Goal: Transaction & Acquisition: Purchase product/service

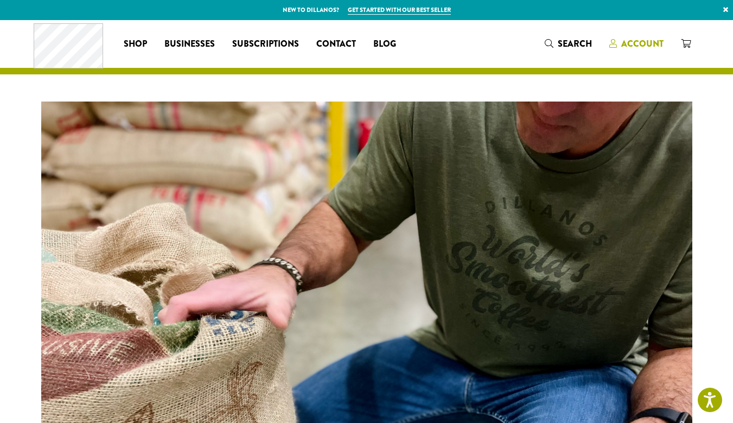
click at [646, 41] on span "Account" at bounding box center [642, 43] width 42 height 12
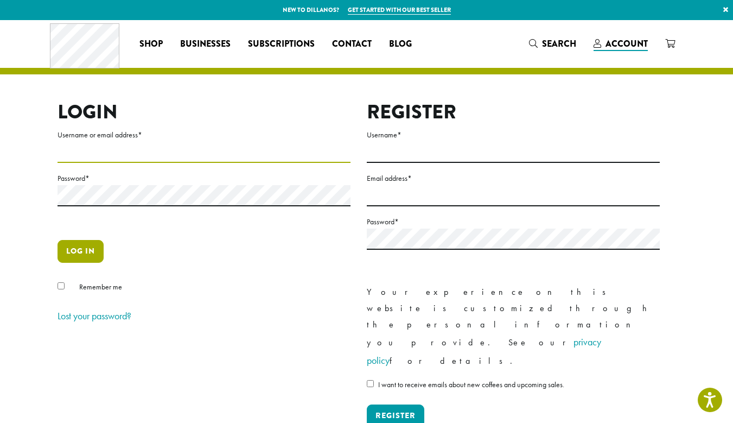
type input "**********"
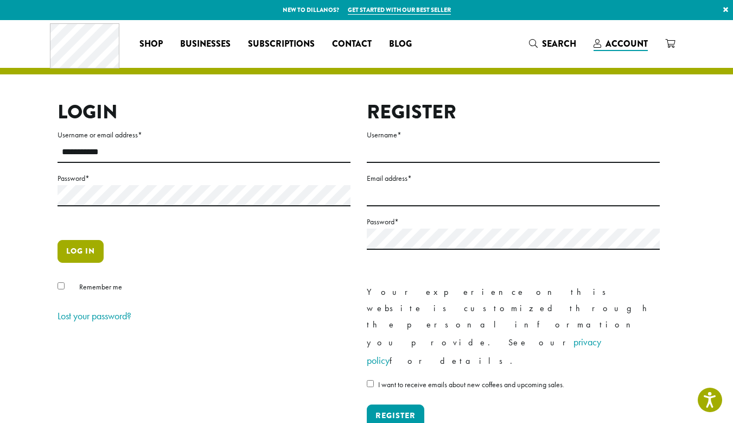
click at [80, 246] on button "Log in" at bounding box center [81, 251] width 46 height 23
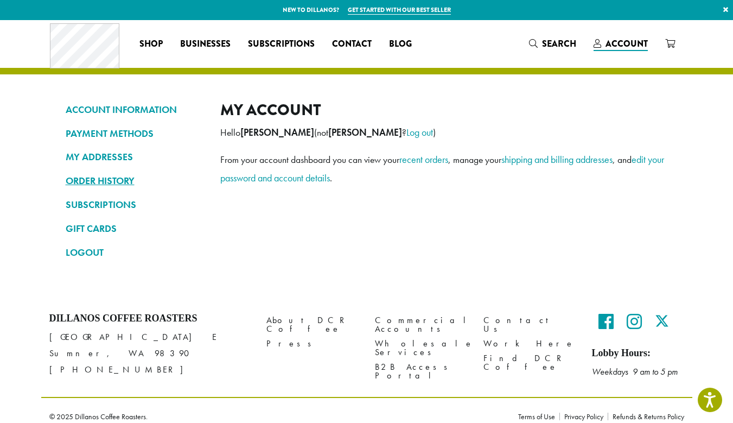
click at [119, 178] on link "ORDER HISTORY" at bounding box center [135, 180] width 138 height 18
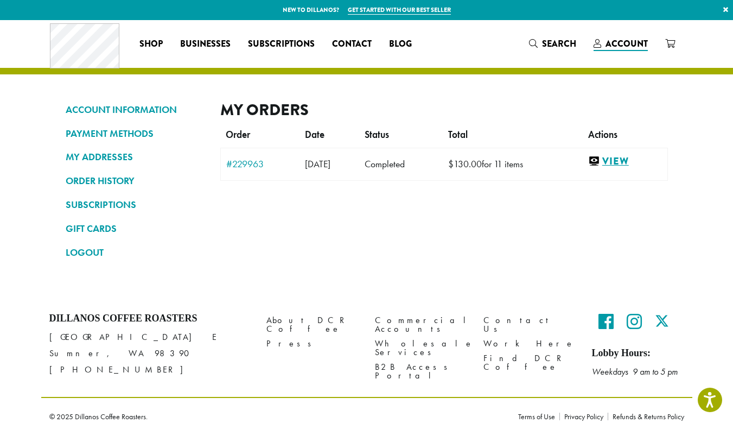
click at [622, 163] on link "View" at bounding box center [625, 162] width 74 height 14
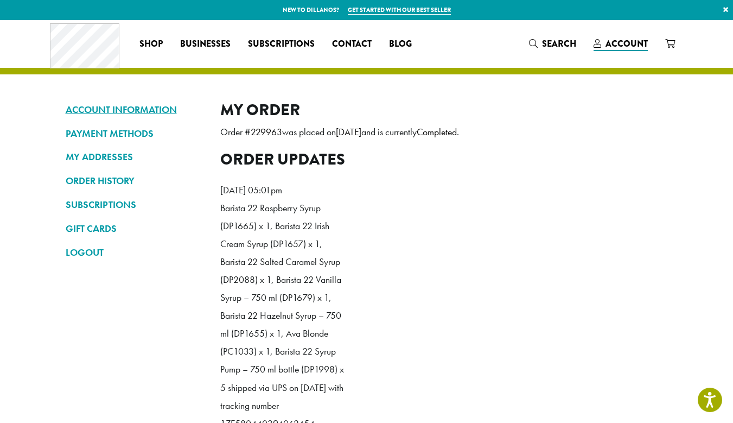
click at [137, 114] on link "ACCOUNT INFORMATION" at bounding box center [135, 109] width 138 height 18
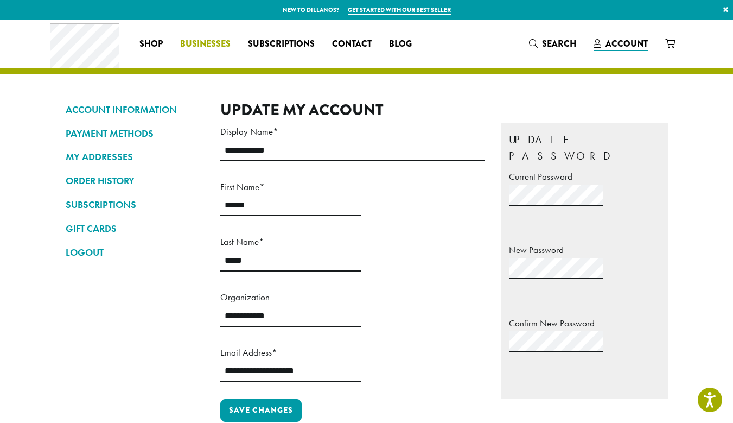
click at [204, 40] on span "Businesses" at bounding box center [205, 44] width 50 height 14
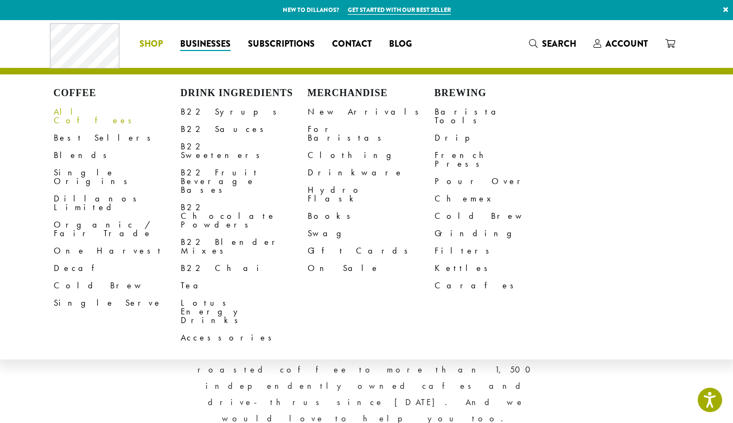
click at [83, 112] on link "All Coffees" at bounding box center [117, 116] width 127 height 26
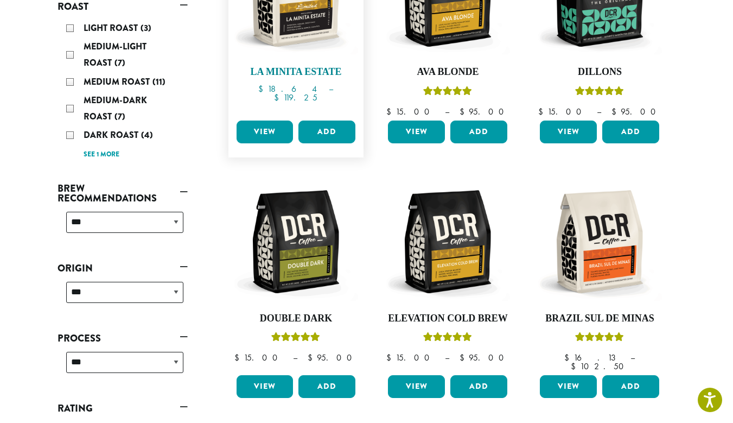
scroll to position [141, 0]
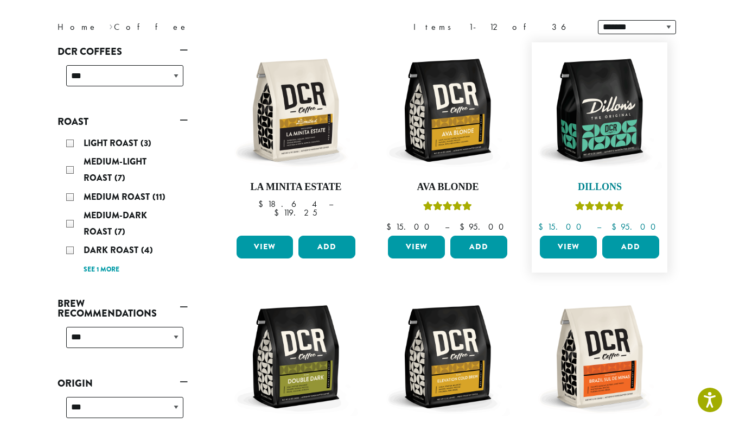
click at [625, 162] on img at bounding box center [599, 110] width 125 height 125
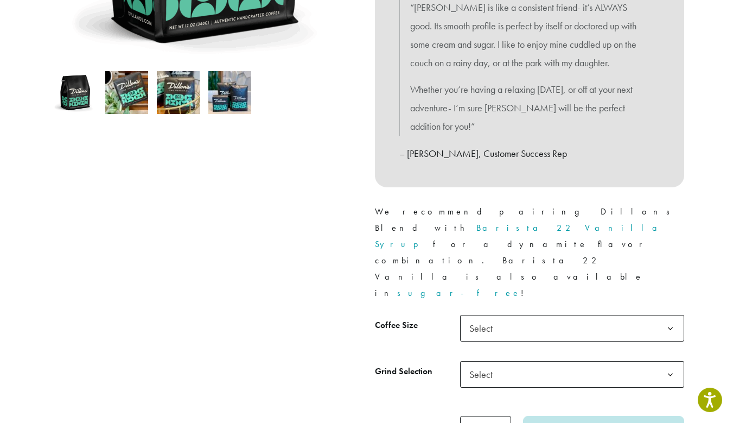
scroll to position [342, 0]
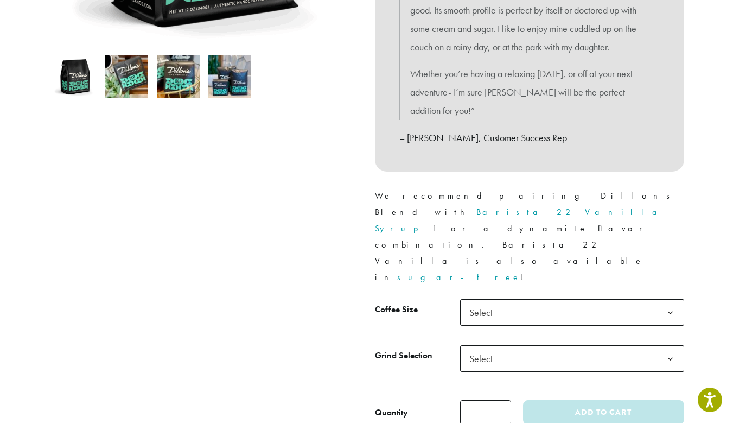
click at [499, 302] on span "Select" at bounding box center [484, 312] width 39 height 21
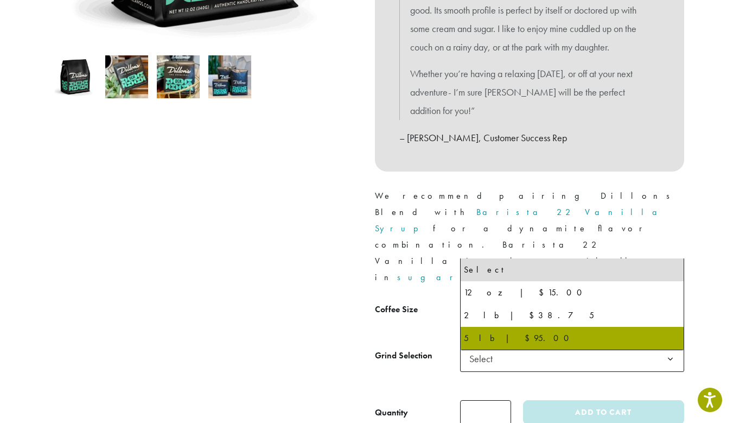
select select "**********"
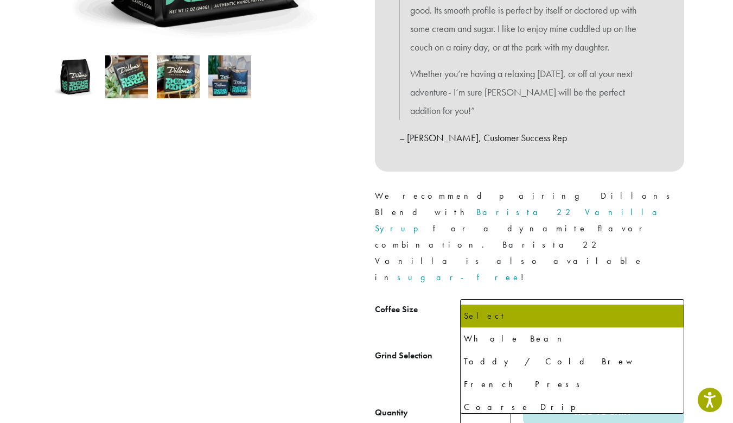
click at [505, 345] on span "Select" at bounding box center [572, 358] width 224 height 27
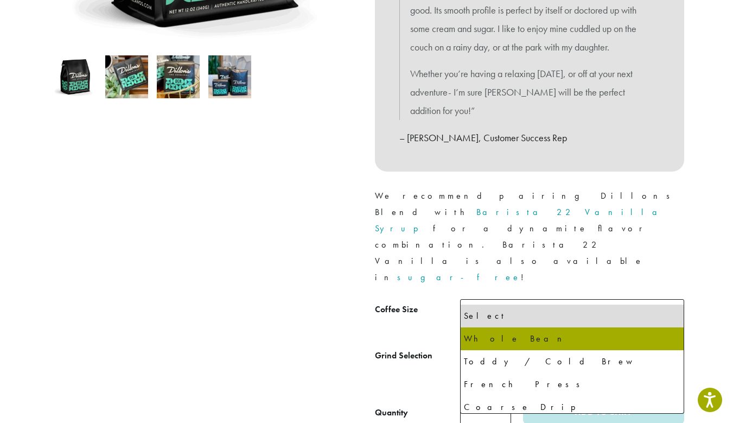
select select "**********"
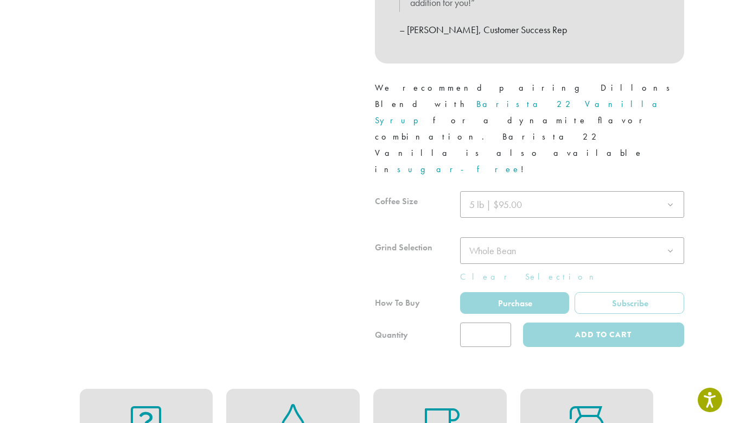
scroll to position [451, 0]
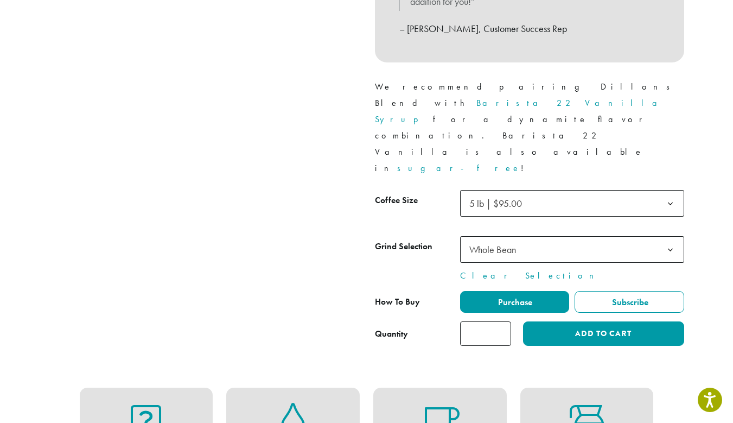
click at [504, 321] on input "*" at bounding box center [485, 333] width 51 height 24
type input "*"
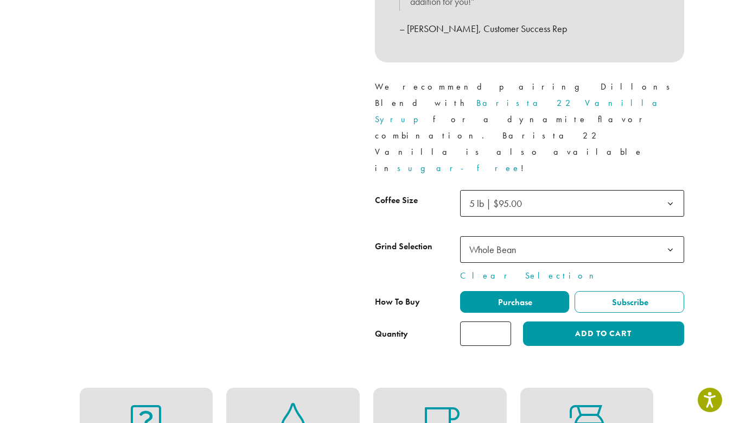
click at [504, 321] on input "*" at bounding box center [485, 333] width 51 height 24
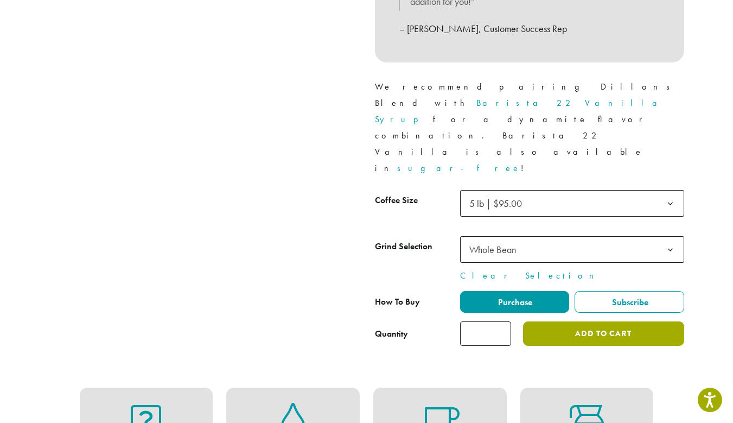
click at [557, 321] on button "Add to cart" at bounding box center [603, 333] width 161 height 24
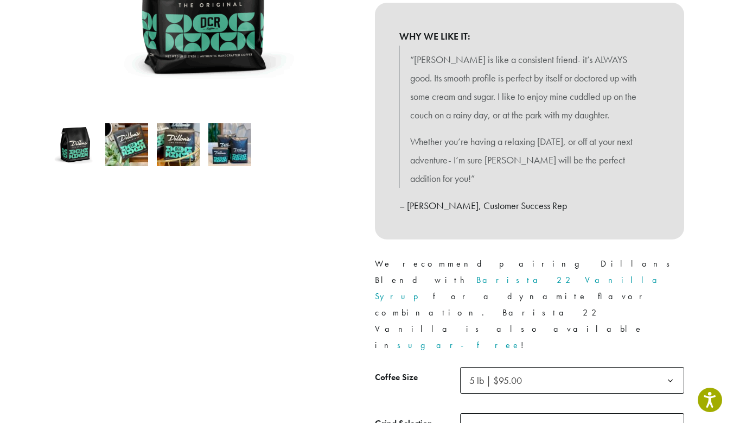
scroll to position [0, 0]
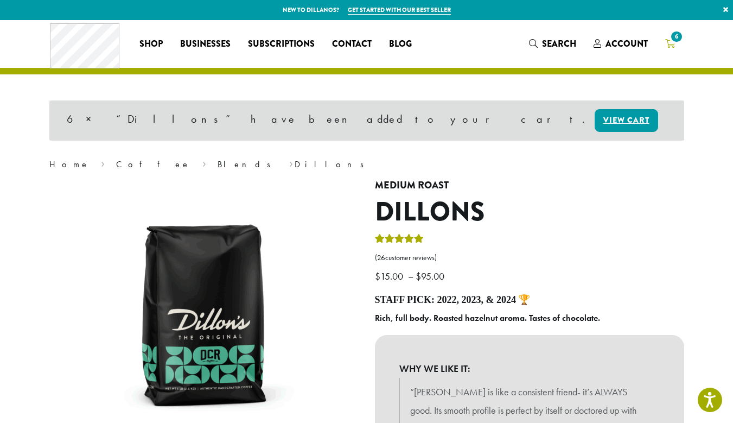
click at [674, 39] on span "6" at bounding box center [676, 36] width 15 height 15
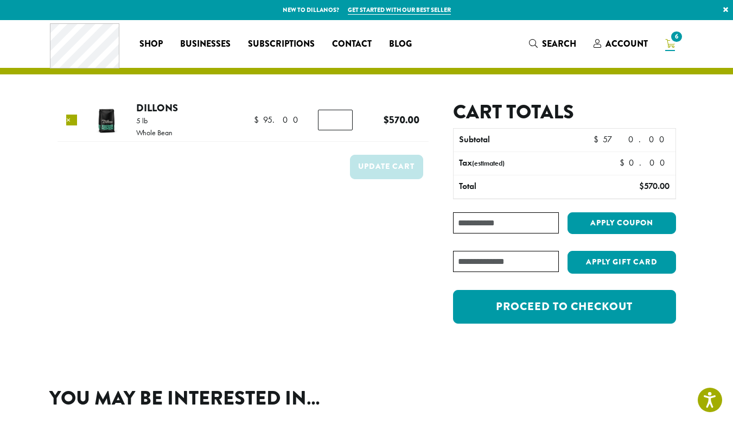
click at [74, 123] on link "×" at bounding box center [71, 119] width 11 height 11
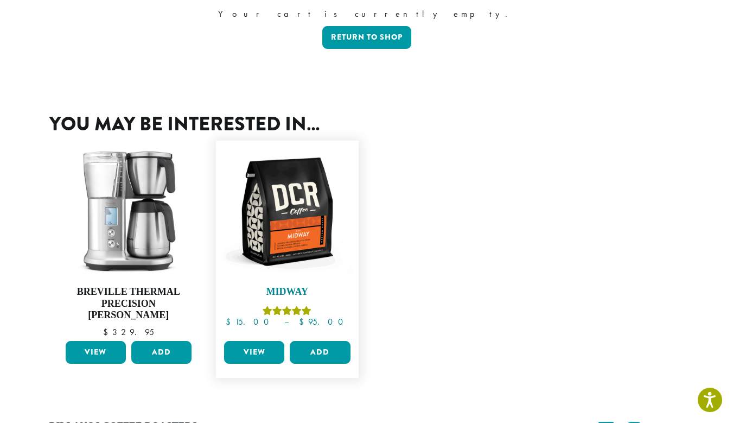
scroll to position [307, 0]
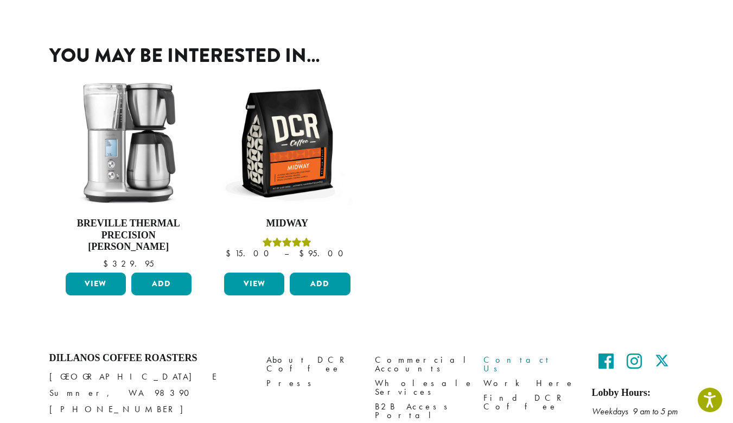
click at [508, 352] on link "Contact Us" at bounding box center [529, 363] width 92 height 23
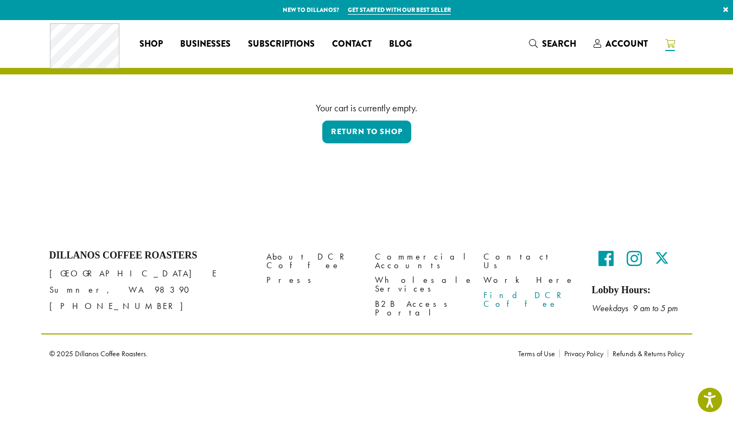
click at [523, 290] on link "Find DCR Coffee" at bounding box center [529, 299] width 92 height 23
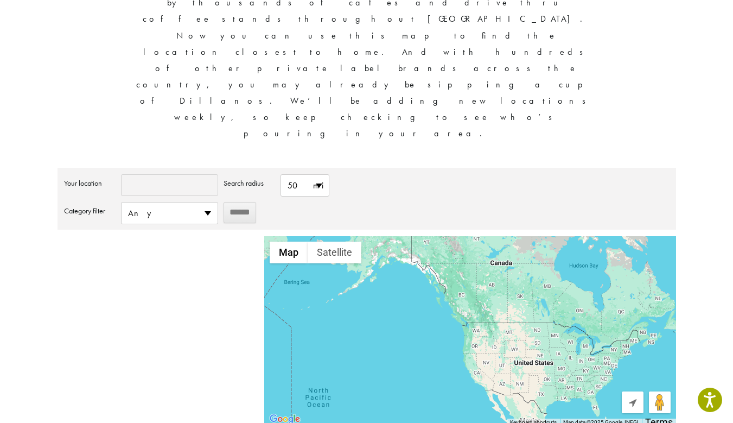
scroll to position [160, 0]
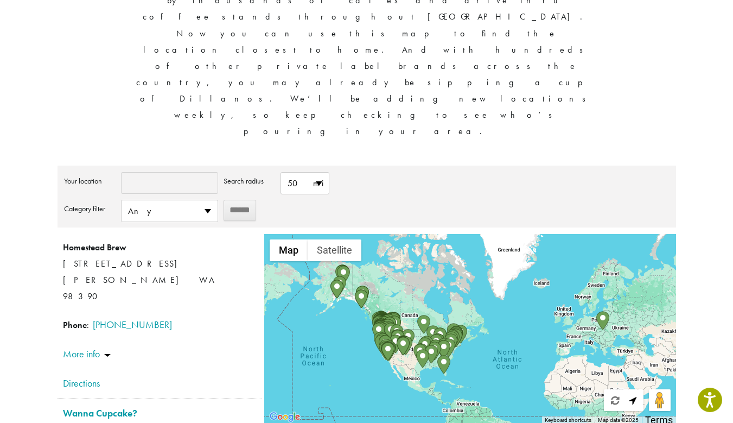
click at [358, 234] on div at bounding box center [469, 329] width 411 height 190
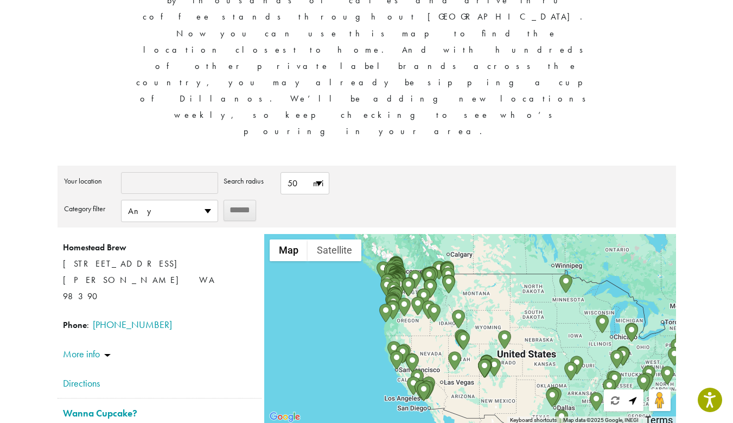
drag, startPoint x: 503, startPoint y: 226, endPoint x: 446, endPoint y: 221, distance: 57.2
click at [446, 234] on div at bounding box center [469, 329] width 411 height 190
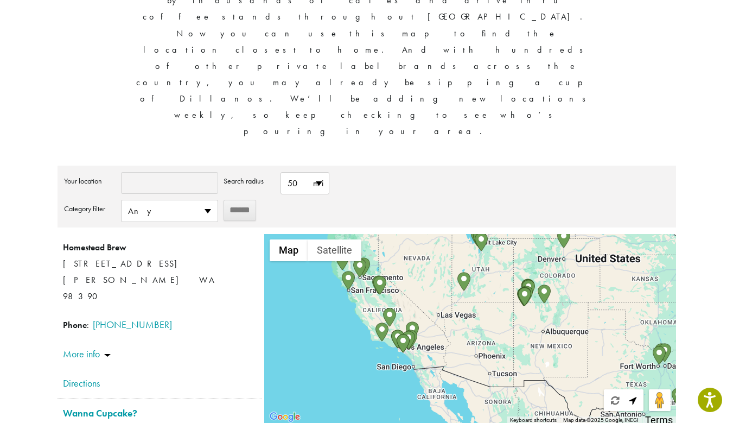
drag, startPoint x: 435, startPoint y: 251, endPoint x: 443, endPoint y: 137, distance: 113.7
click at [443, 234] on div at bounding box center [469, 329] width 411 height 190
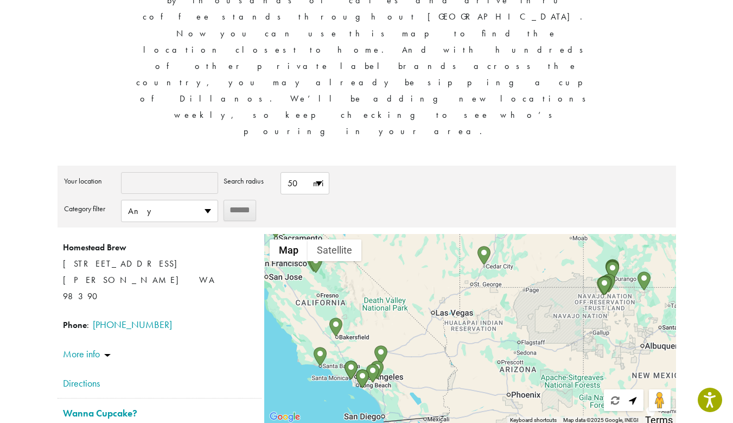
click at [437, 234] on div at bounding box center [469, 329] width 411 height 190
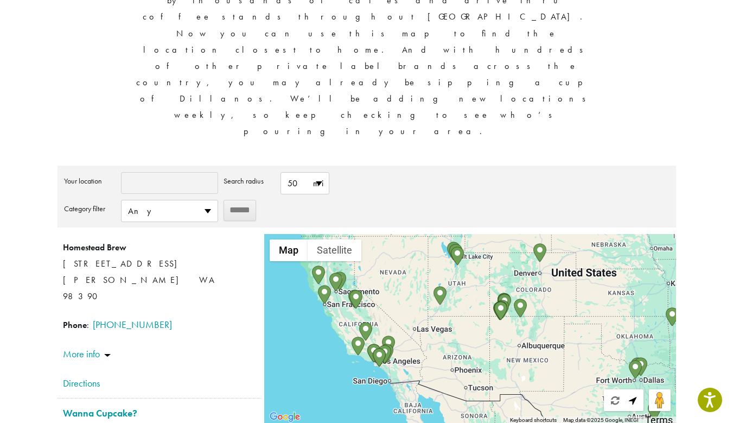
drag, startPoint x: 498, startPoint y: 174, endPoint x: 477, endPoint y: 202, distance: 34.6
click at [477, 234] on div at bounding box center [469, 329] width 411 height 190
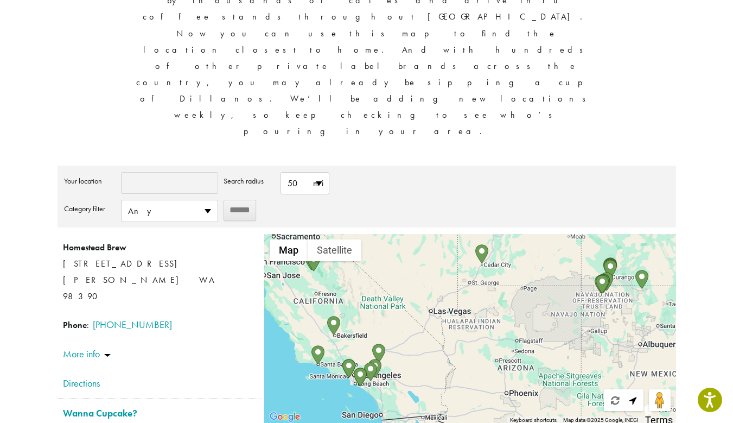
drag, startPoint x: 428, startPoint y: 223, endPoint x: 436, endPoint y: 185, distance: 39.0
click at [437, 234] on div at bounding box center [469, 329] width 411 height 190
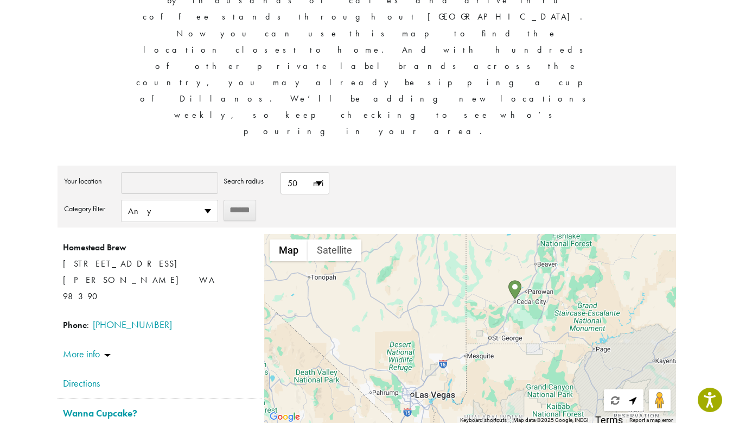
drag, startPoint x: 481, startPoint y: 165, endPoint x: 468, endPoint y: 244, distance: 79.7
click at [468, 244] on div at bounding box center [469, 329] width 411 height 190
click at [515, 280] on img "21 Eleven Coffee" at bounding box center [514, 289] width 13 height 19
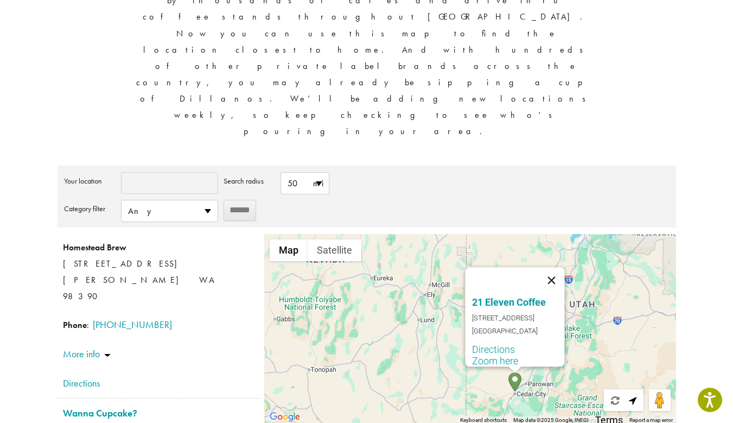
click at [556, 267] on button "Close" at bounding box center [552, 280] width 26 height 26
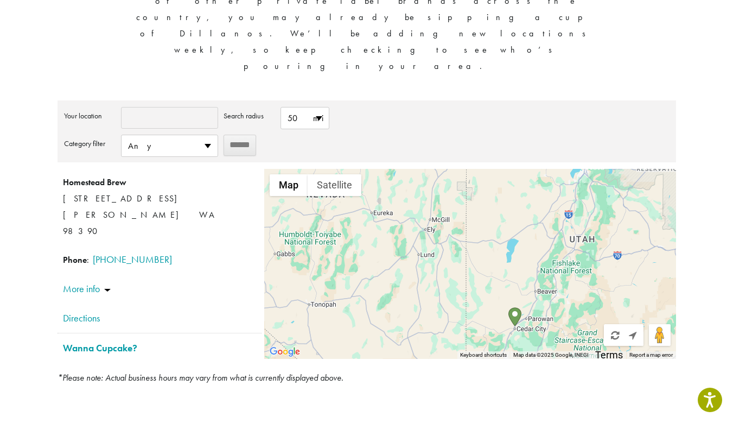
scroll to position [246, 0]
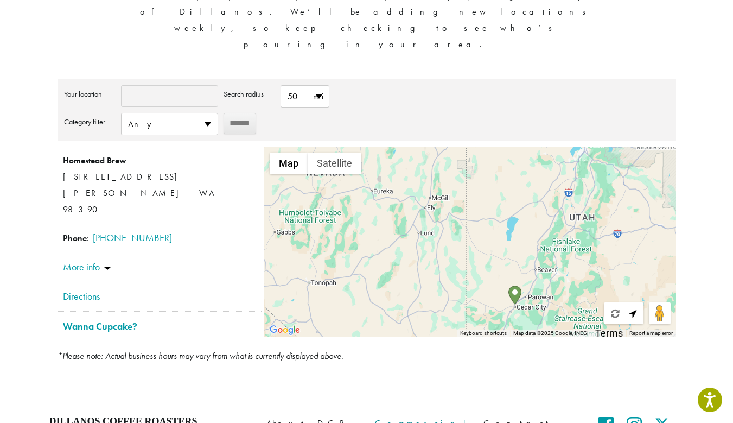
click at [406, 416] on link "Commercial Accounts" at bounding box center [421, 427] width 92 height 23
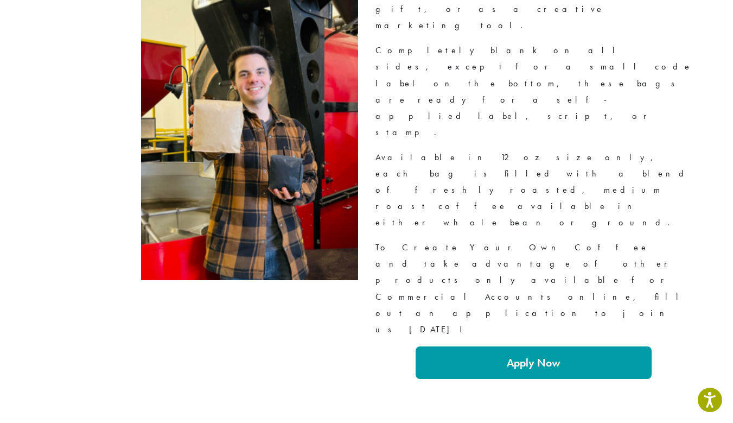
scroll to position [1843, 0]
